Goal: Task Accomplishment & Management: Manage account settings

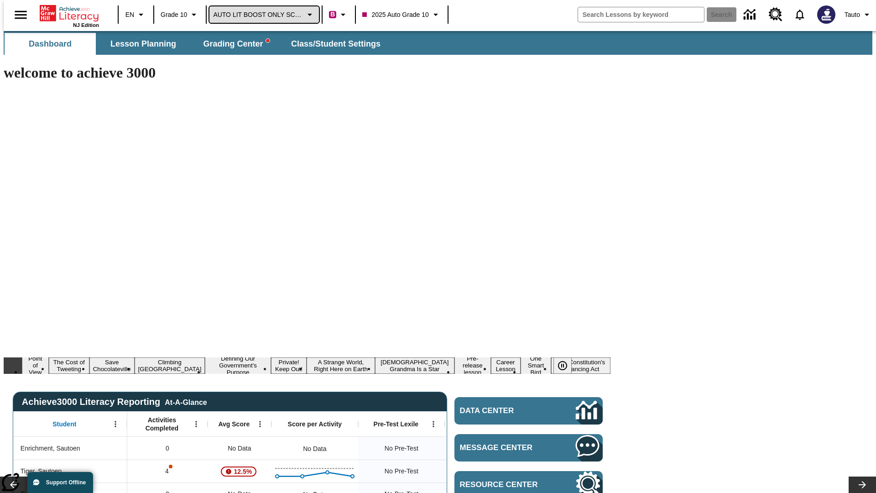
click at [262, 15] on span "AUTO LIT BOOST ONLY SCHOOL" at bounding box center [258, 15] width 90 height 10
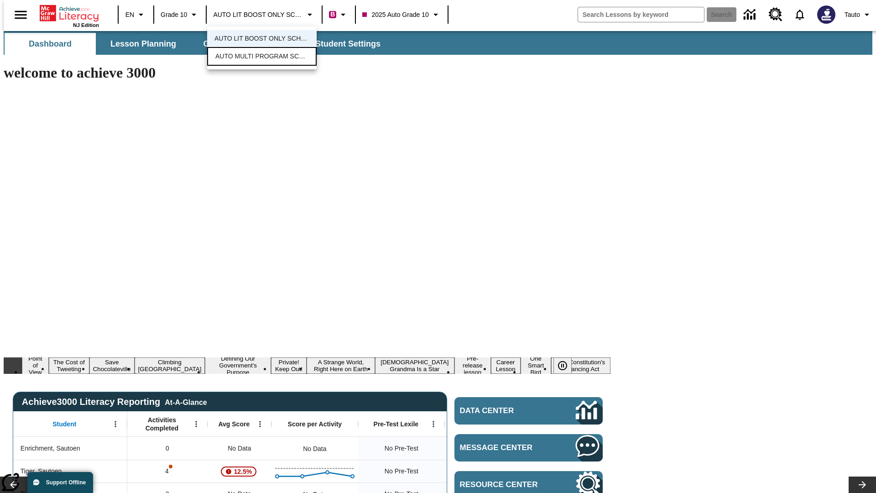
click at [262, 57] on span "AUTO MULTI PROGRAM SCHOOL" at bounding box center [261, 57] width 93 height 10
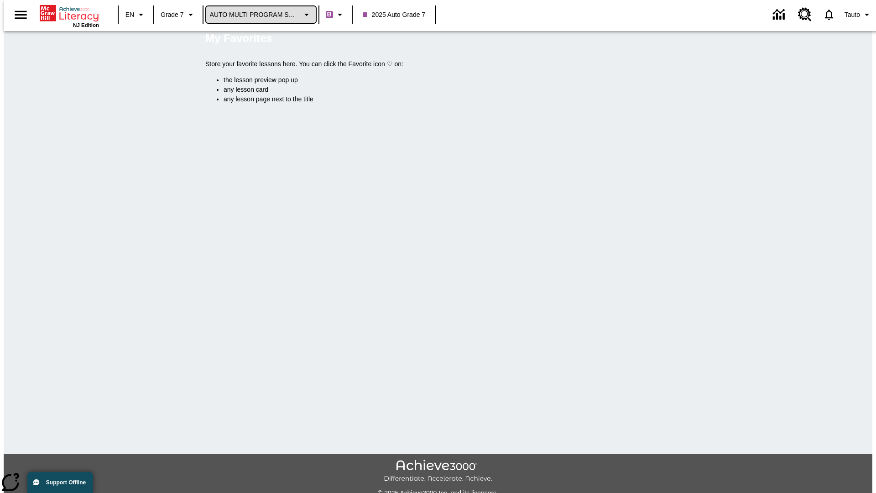
click at [258, 15] on span "AUTO MULTI PROGRAM SCHOOL" at bounding box center [255, 15] width 90 height 10
click at [258, 39] on span "AUTO LIT BOOST ONLY SCHOOL" at bounding box center [258, 39] width 95 height 10
